Goal: Transaction & Acquisition: Purchase product/service

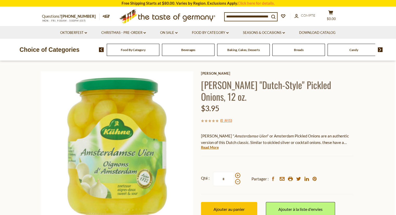
scroll to position [26, 0]
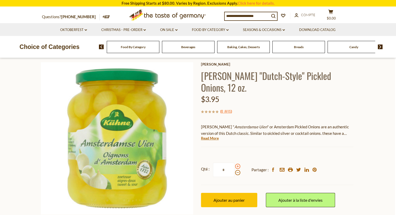
click at [236, 164] on span at bounding box center [237, 166] width 5 height 5
click at [234, 163] on input "*" at bounding box center [223, 170] width 21 height 14
click at [236, 164] on span at bounding box center [237, 166] width 5 height 5
click at [234, 163] on input "*" at bounding box center [223, 170] width 21 height 14
click at [239, 170] on span at bounding box center [237, 172] width 5 height 5
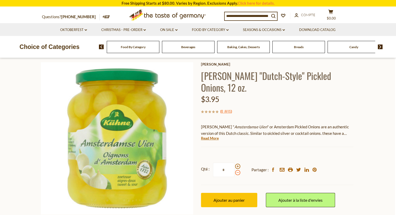
click at [234, 163] on input "*" at bounding box center [223, 170] width 21 height 14
type input "*"
click at [222, 193] on button "Ajouter au panier" at bounding box center [229, 200] width 56 height 14
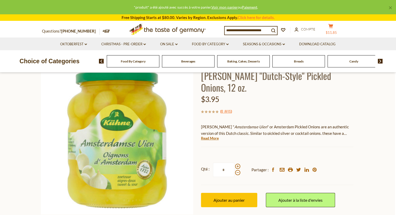
click at [333, 28] on icon at bounding box center [330, 26] width 5 height 4
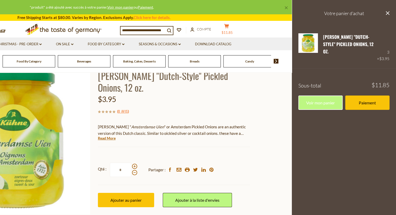
scroll to position [0, 0]
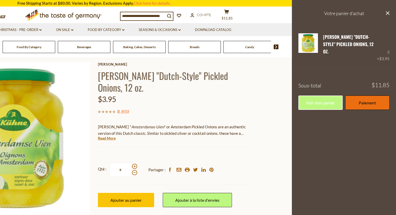
click at [365, 99] on link "Paiement" at bounding box center [367, 103] width 44 height 14
